Goal: Check status: Check status

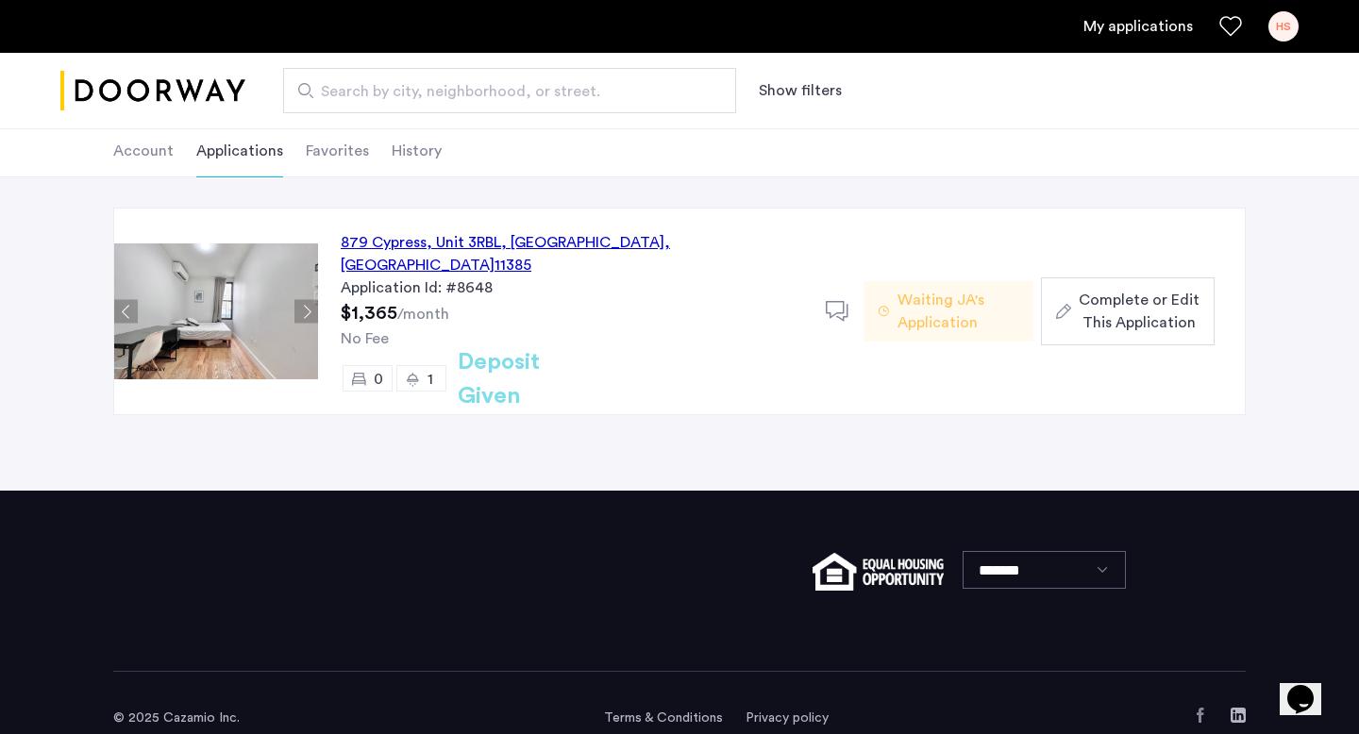
scroll to position [105, 0]
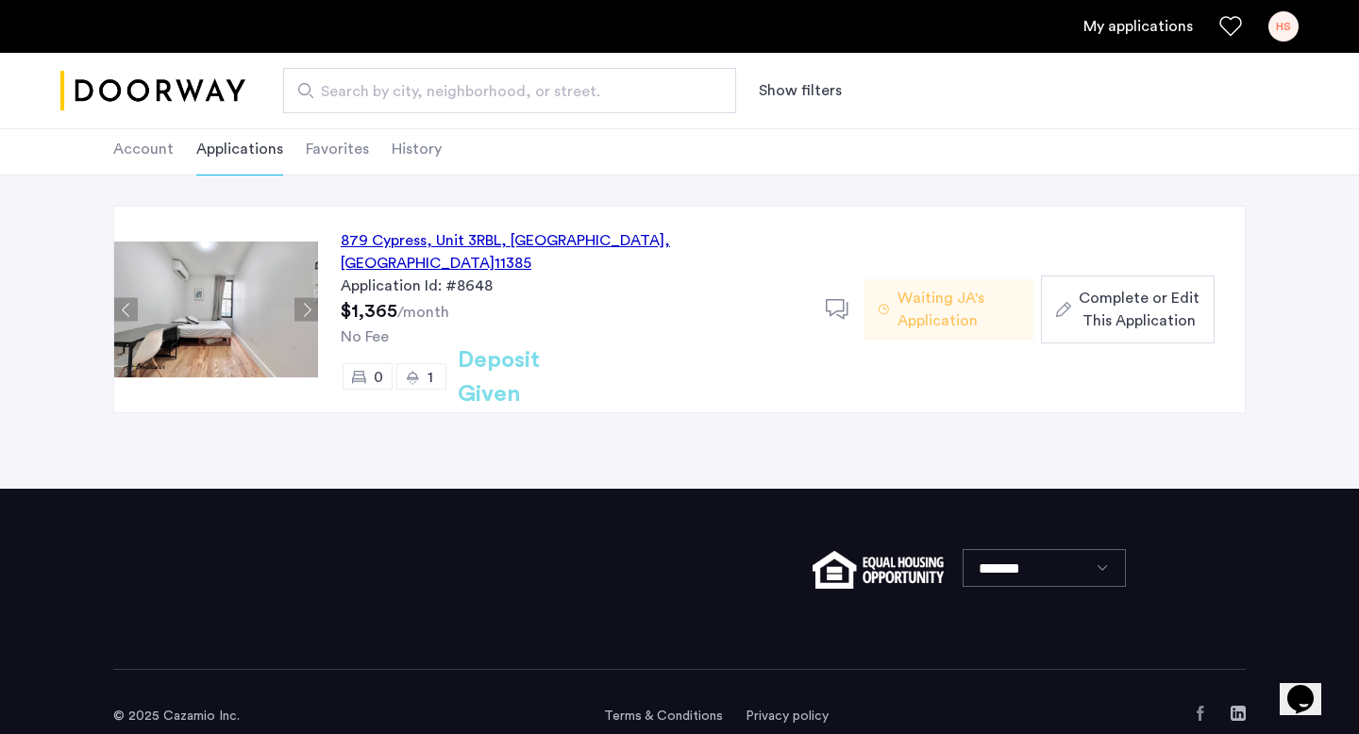
click at [962, 315] on span "Waiting JA's Application" at bounding box center [958, 309] width 121 height 45
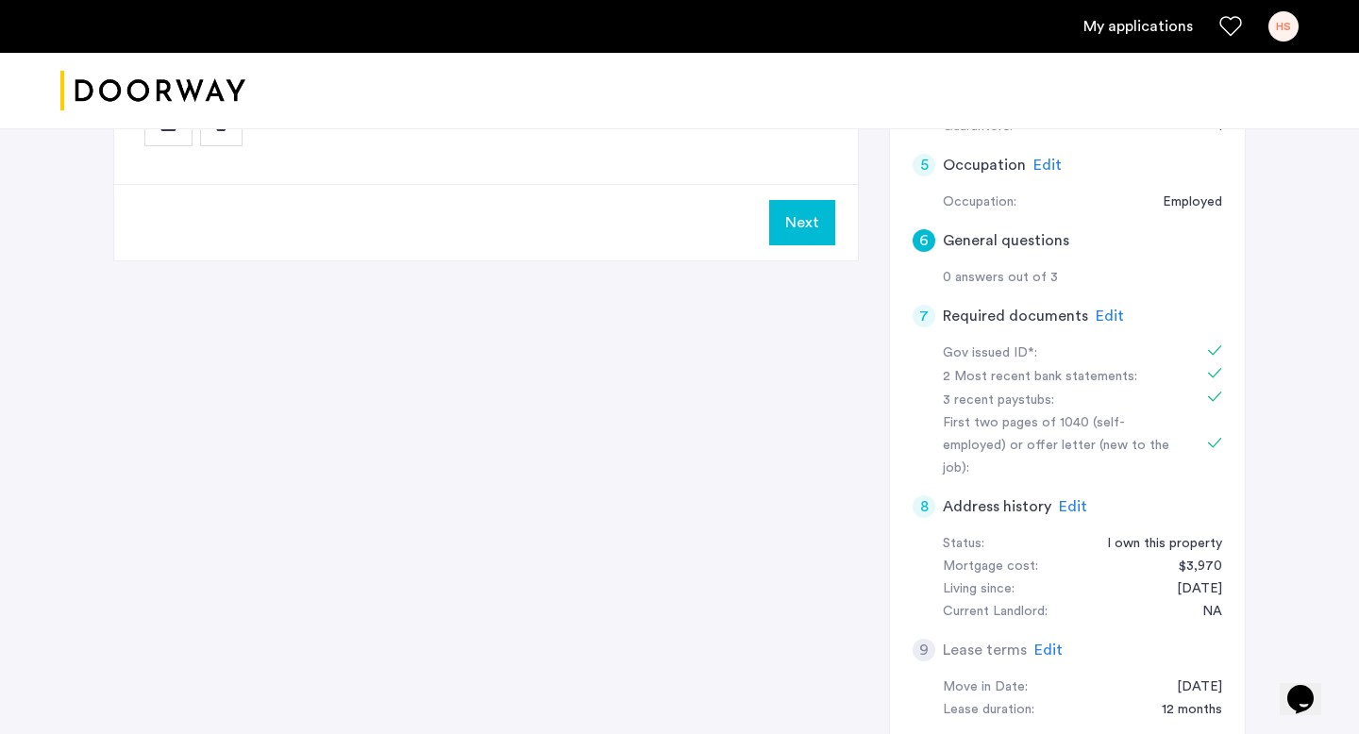
scroll to position [493, 0]
click at [792, 211] on button "Next" at bounding box center [802, 220] width 66 height 45
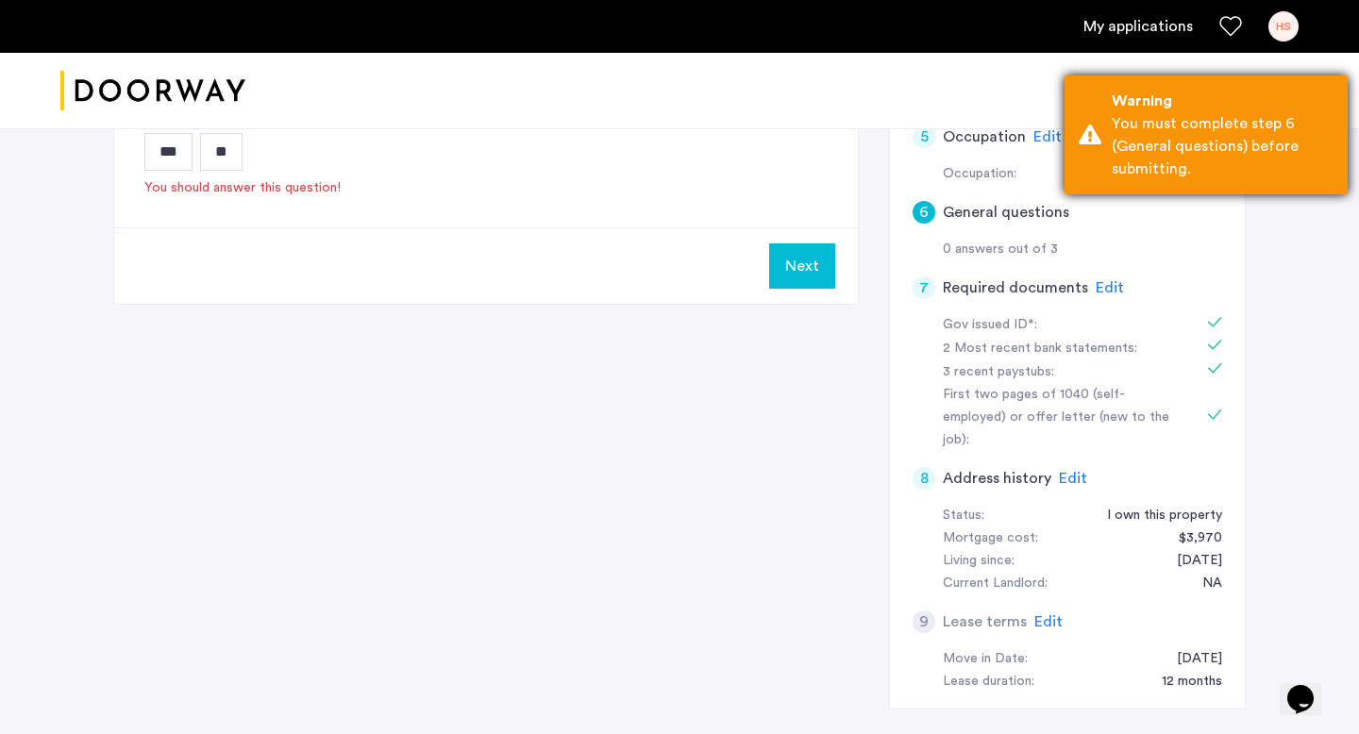
click at [1185, 138] on div "You must complete step 6 (General questions) before submitting." at bounding box center [1223, 146] width 222 height 68
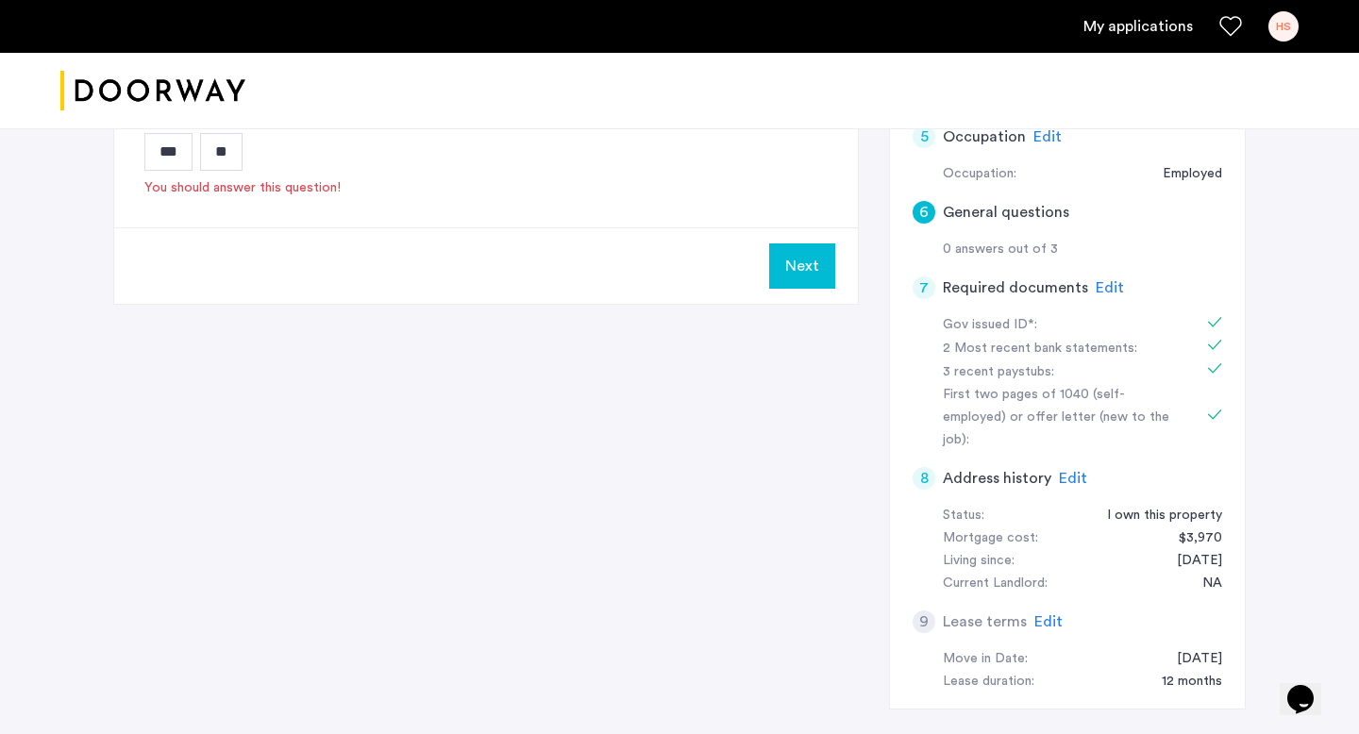
scroll to position [0, 0]
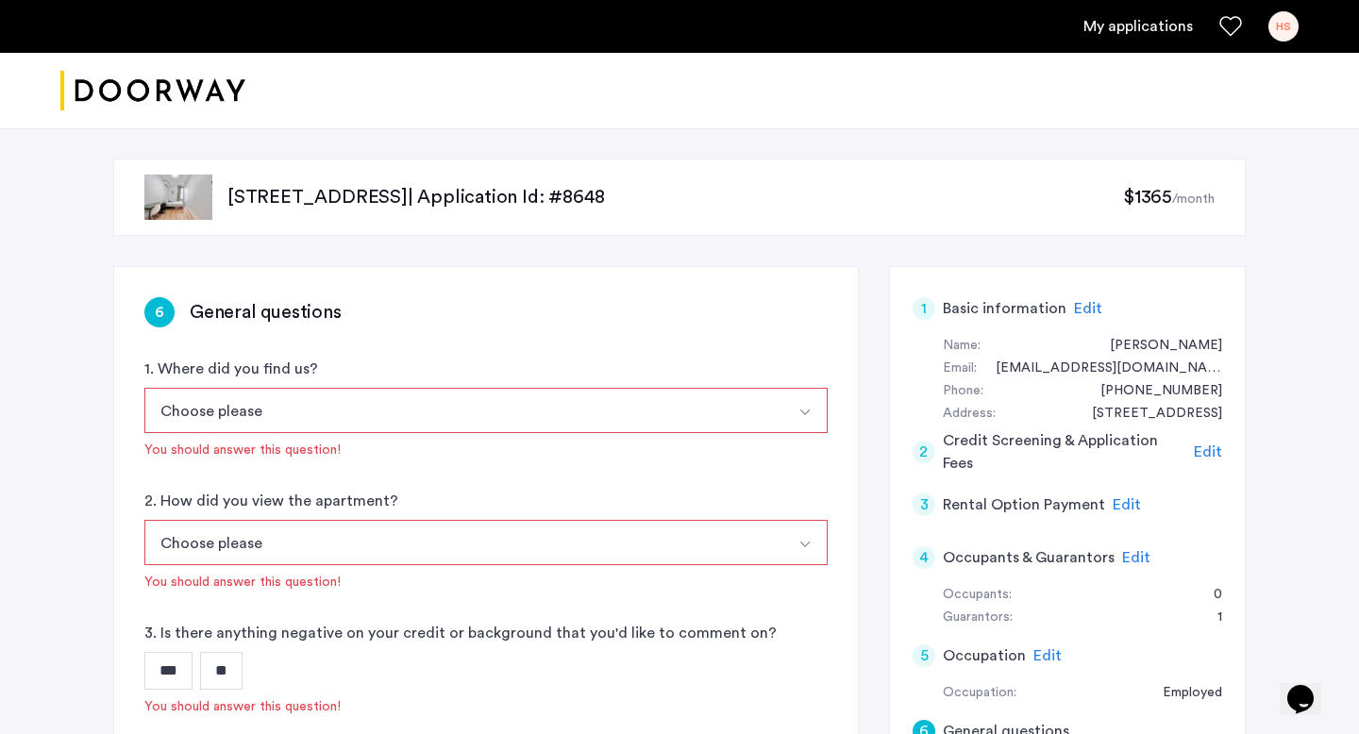
click at [1146, 23] on link "My applications" at bounding box center [1139, 26] width 110 height 23
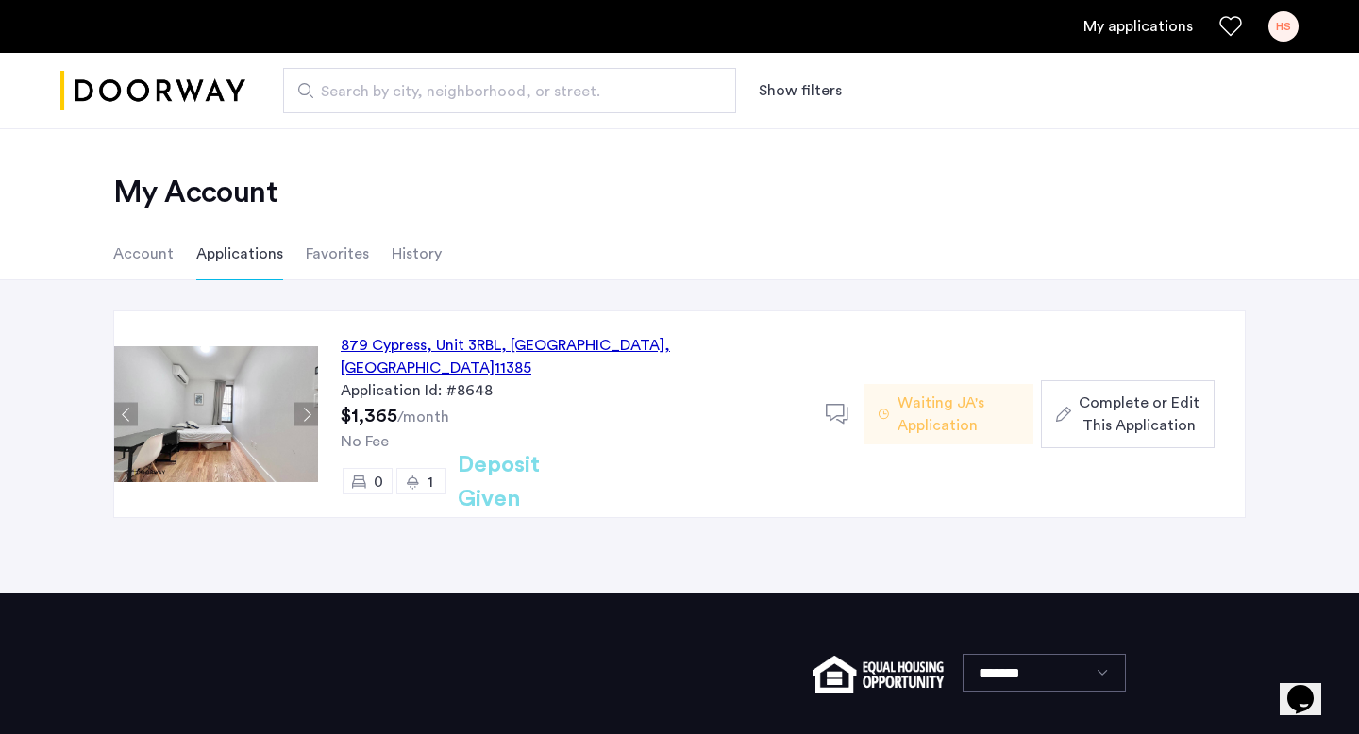
click at [536, 345] on div "879 Cypress, Unit 3RBL, Queens , NY 11385" at bounding box center [572, 356] width 463 height 45
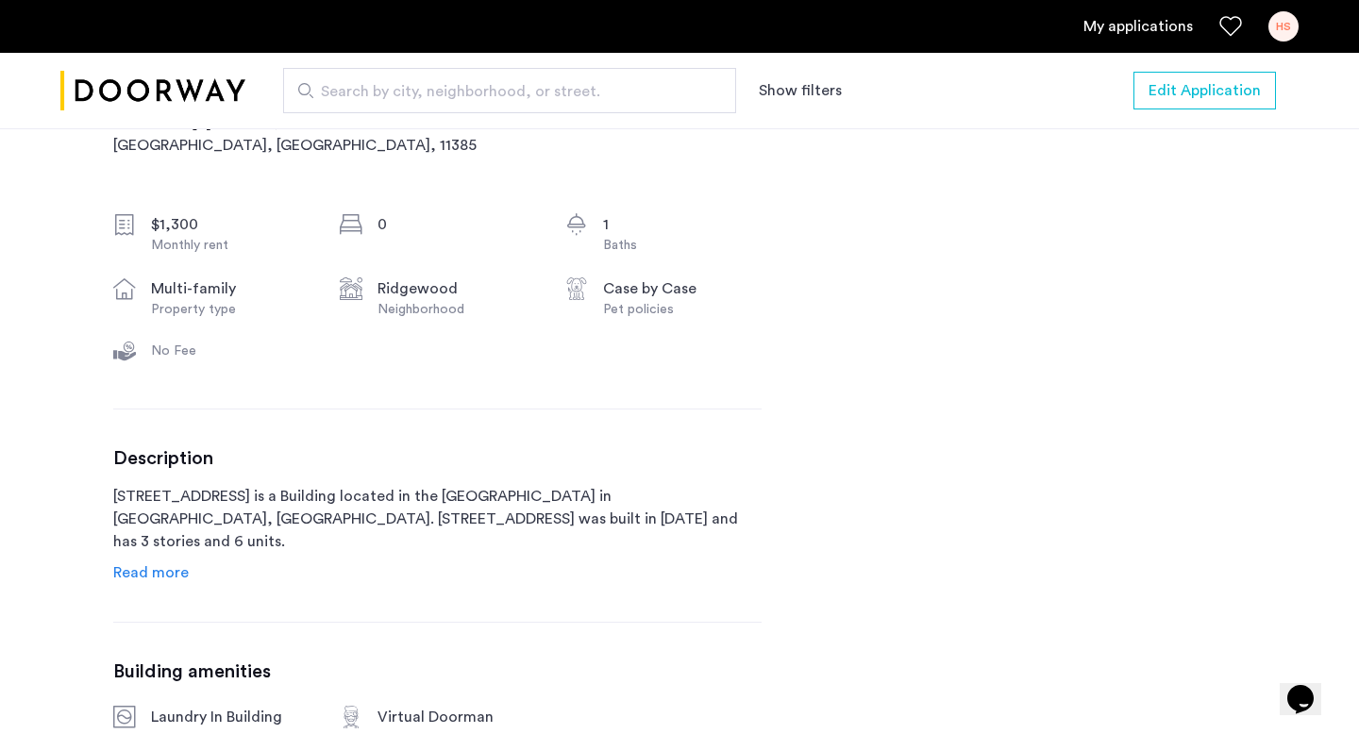
scroll to position [641, 0]
